Goal: Navigation & Orientation: Understand site structure

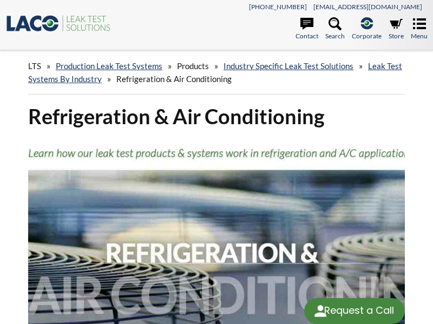
select select "Language Translate Widget"
